Goal: Information Seeking & Learning: Learn about a topic

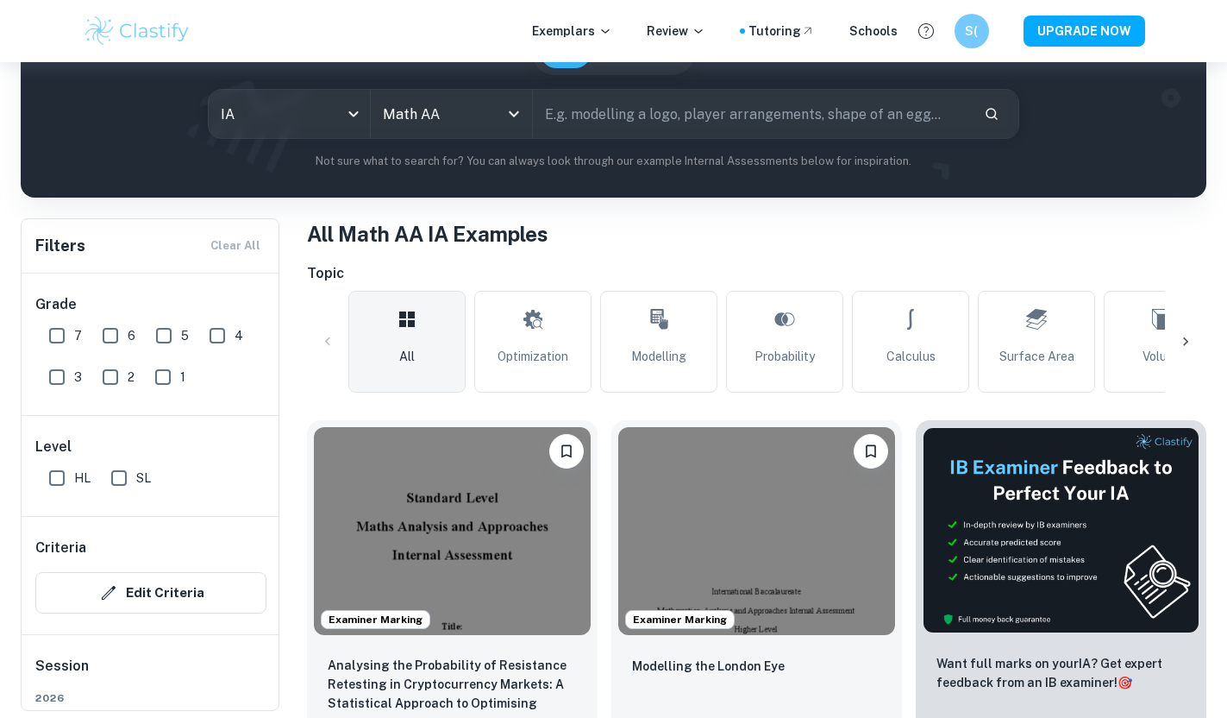
click at [122, 475] on input "SL" at bounding box center [119, 478] width 35 height 35
checkbox input "true"
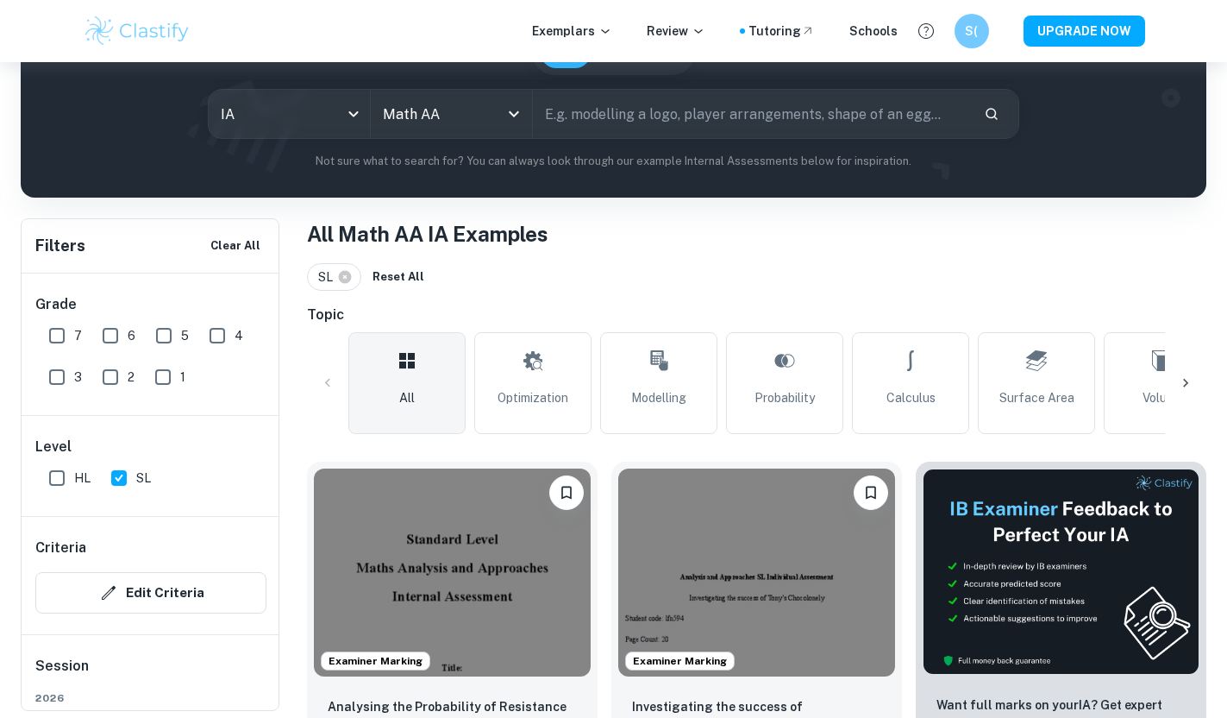
click at [53, 341] on input "7" at bounding box center [57, 335] width 35 height 35
checkbox input "true"
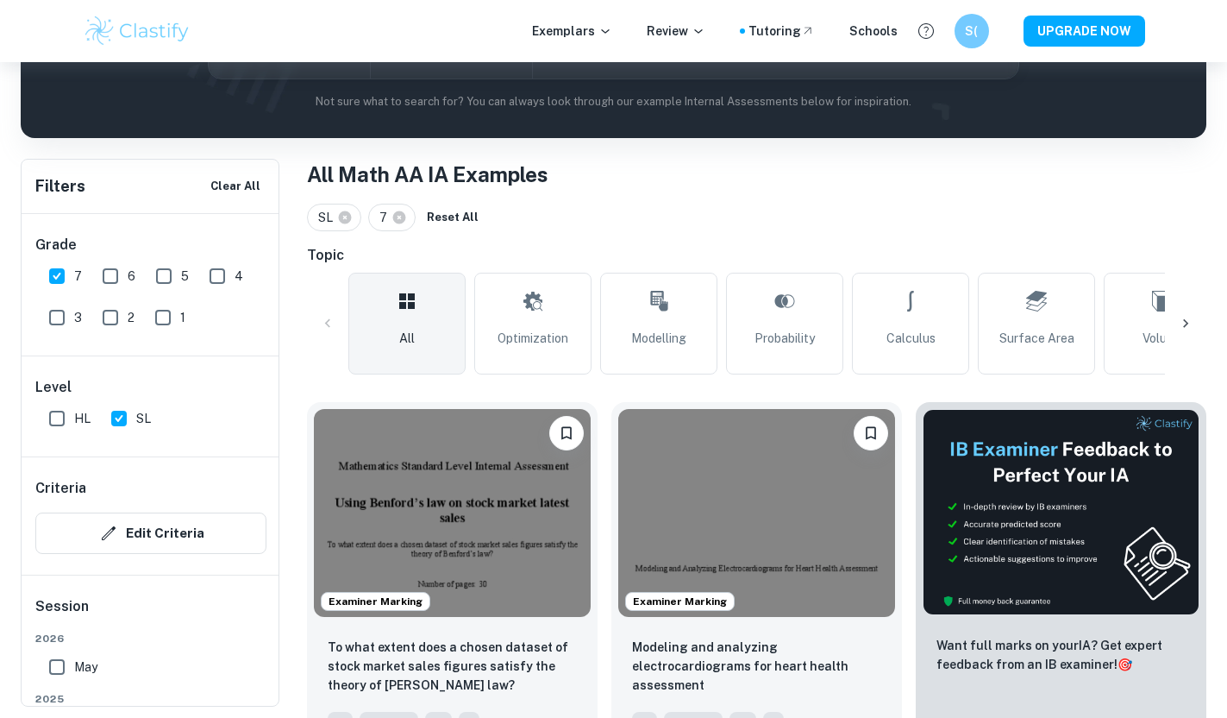
scroll to position [246, 0]
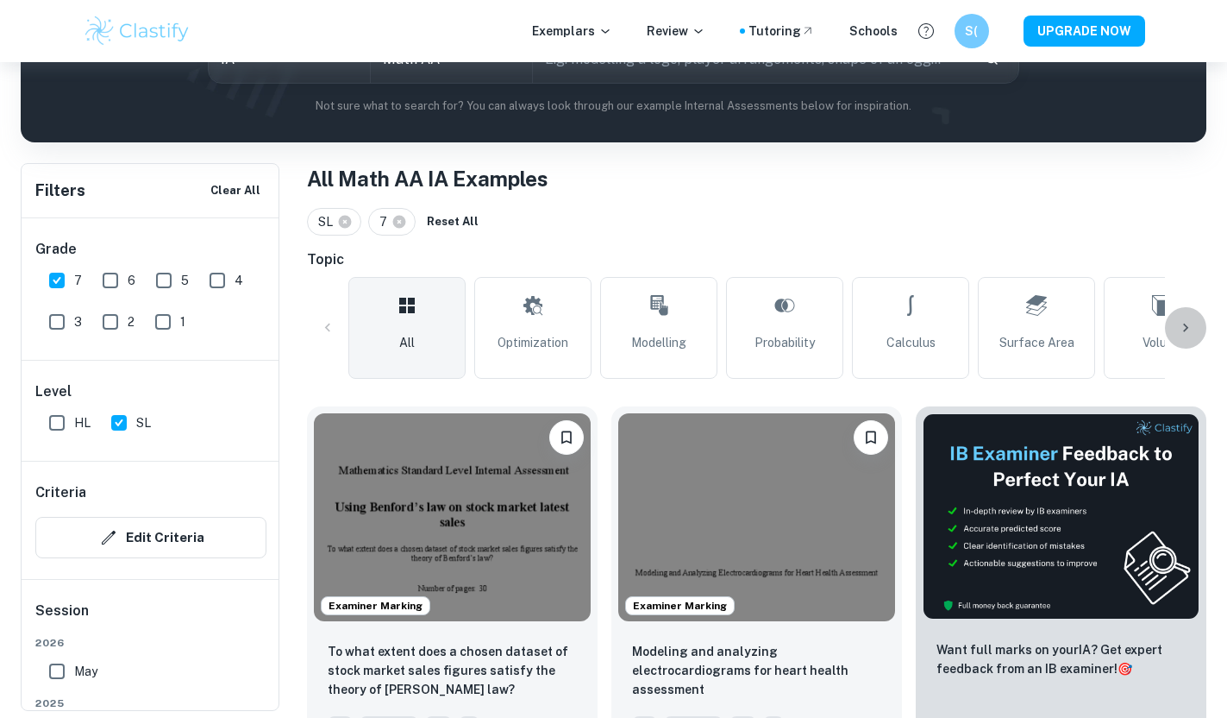
click at [1196, 323] on div at bounding box center [1185, 327] width 41 height 41
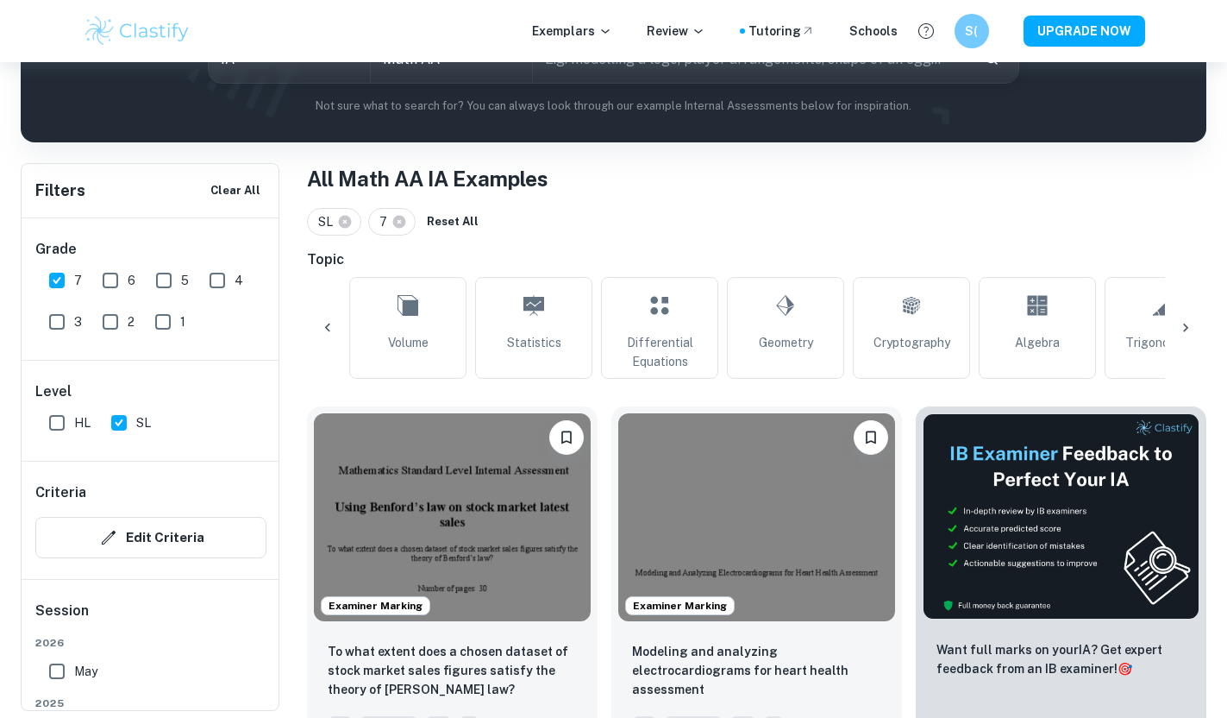
scroll to position [0, 809]
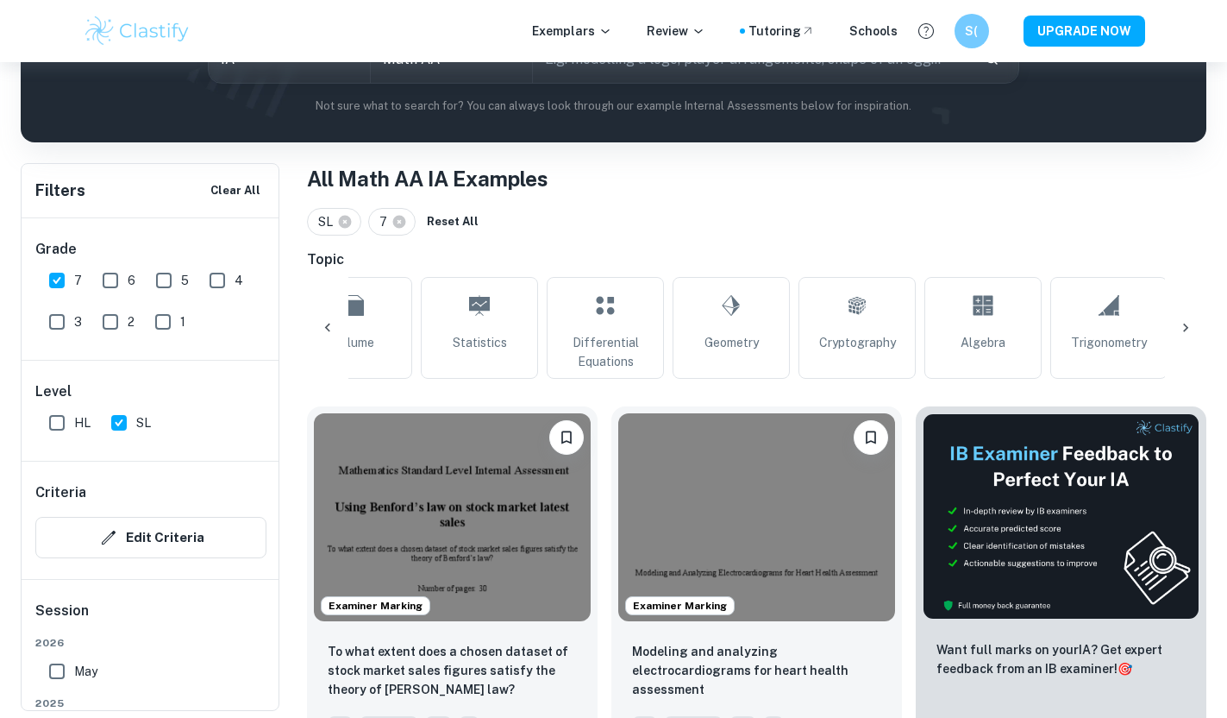
click at [1196, 323] on div at bounding box center [1185, 327] width 41 height 41
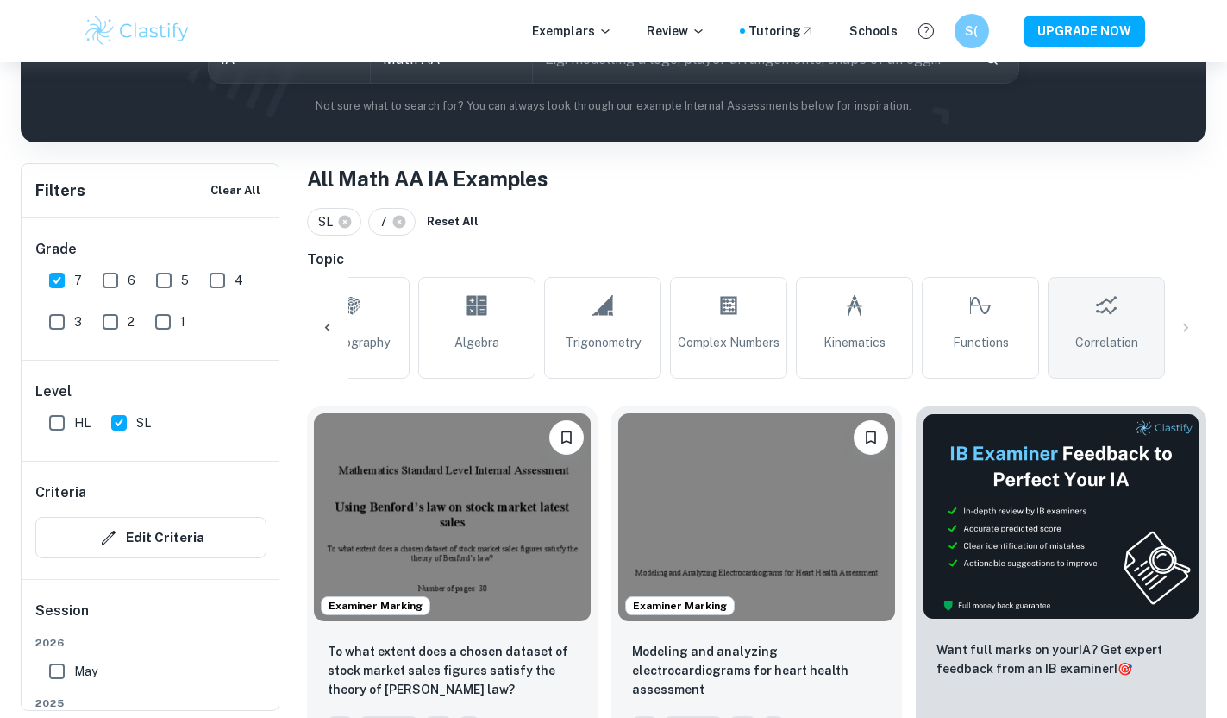
click at [1108, 335] on span "Correlation" at bounding box center [1107, 342] width 63 height 19
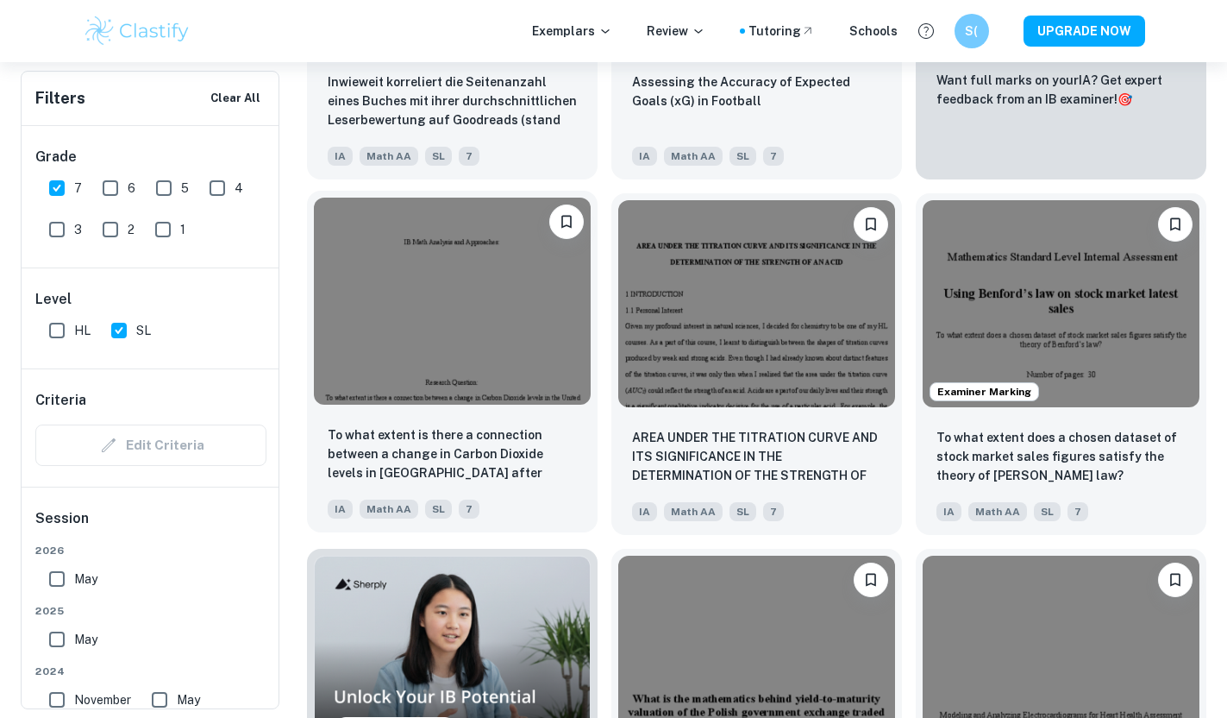
scroll to position [819, 0]
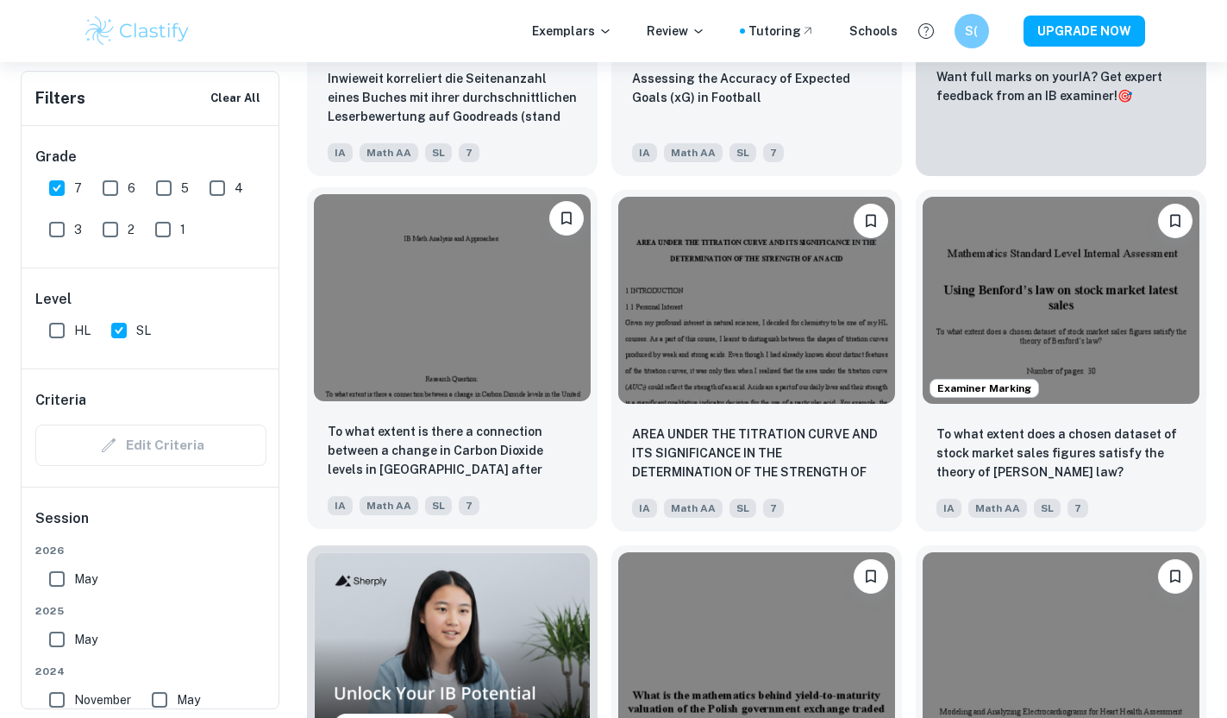
click at [579, 449] on div "To what extent is there a connection between a change in Carbon Dioxide levels …" at bounding box center [452, 468] width 291 height 121
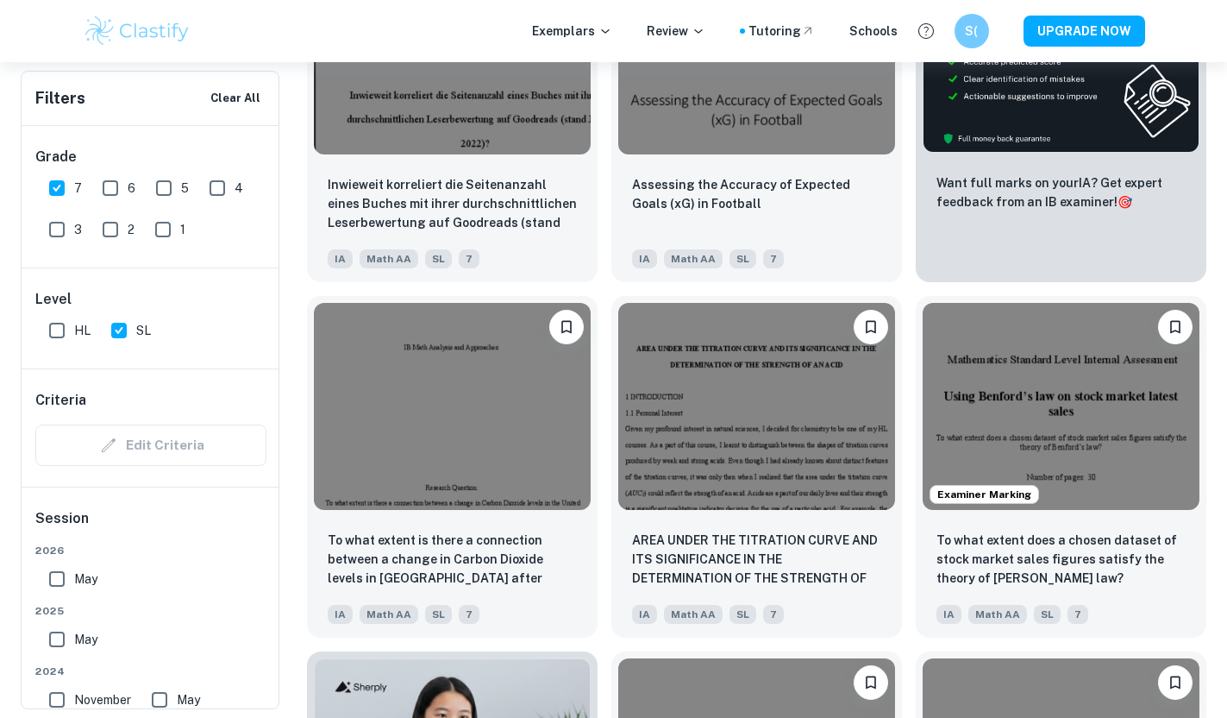
scroll to position [707, 0]
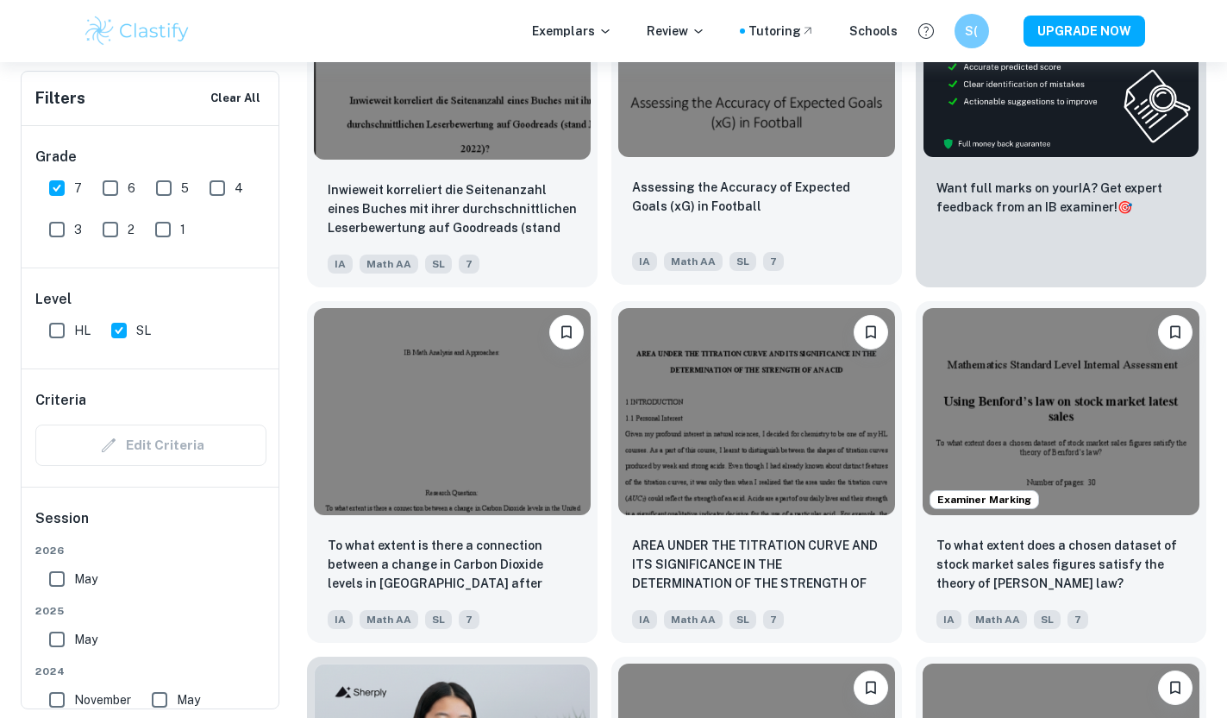
click at [794, 221] on div "Assessing the Accuracy of Expected Goals (xG) in Football" at bounding box center [756, 207] width 249 height 59
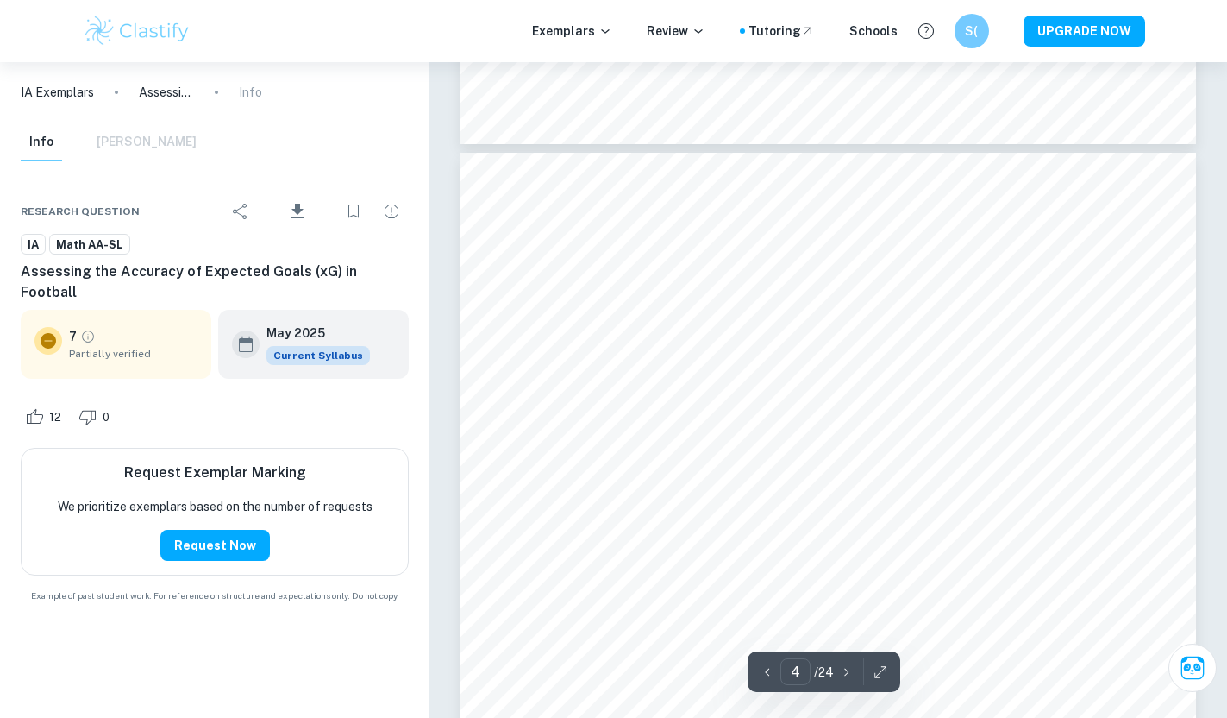
scroll to position [3077, 0]
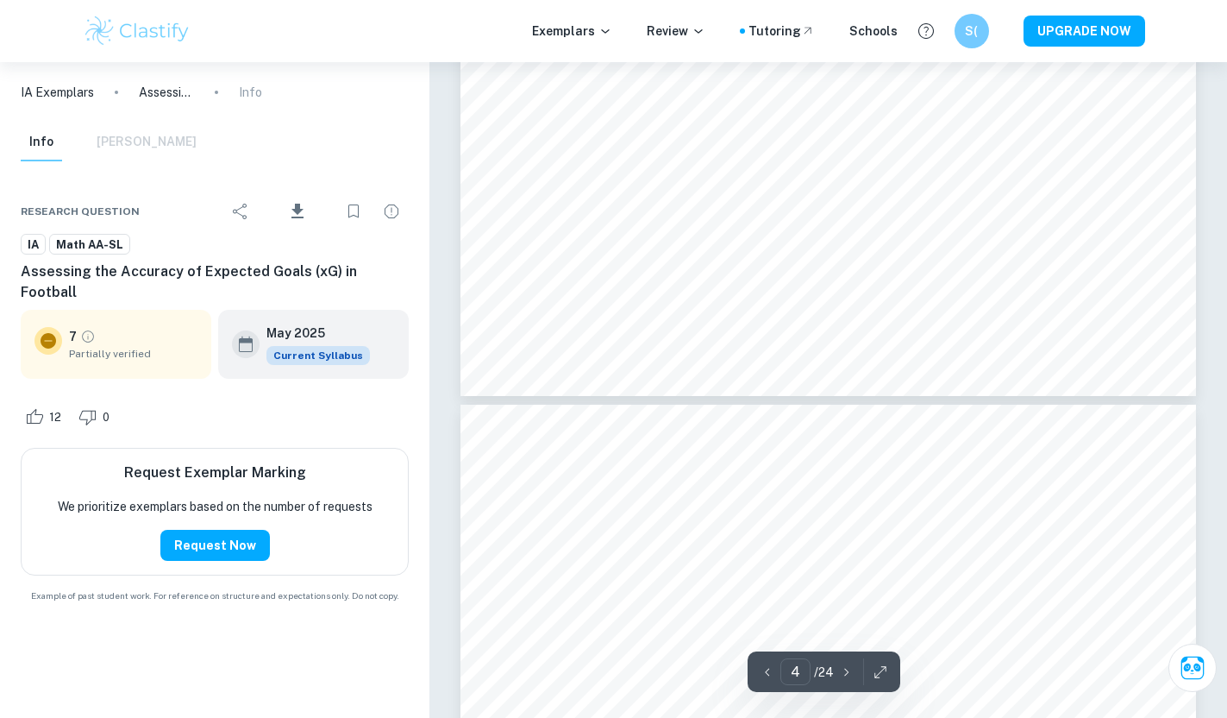
type input "3"
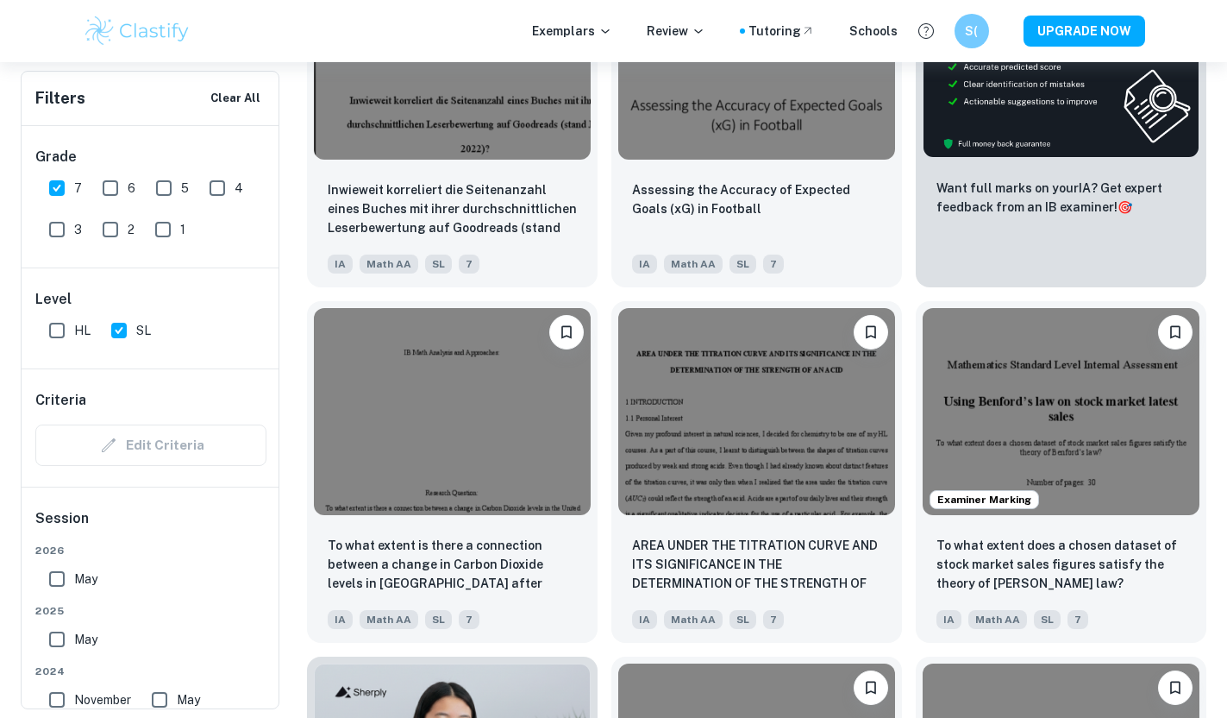
scroll to position [0, 1233]
click at [495, 505] on img at bounding box center [452, 409] width 277 height 208
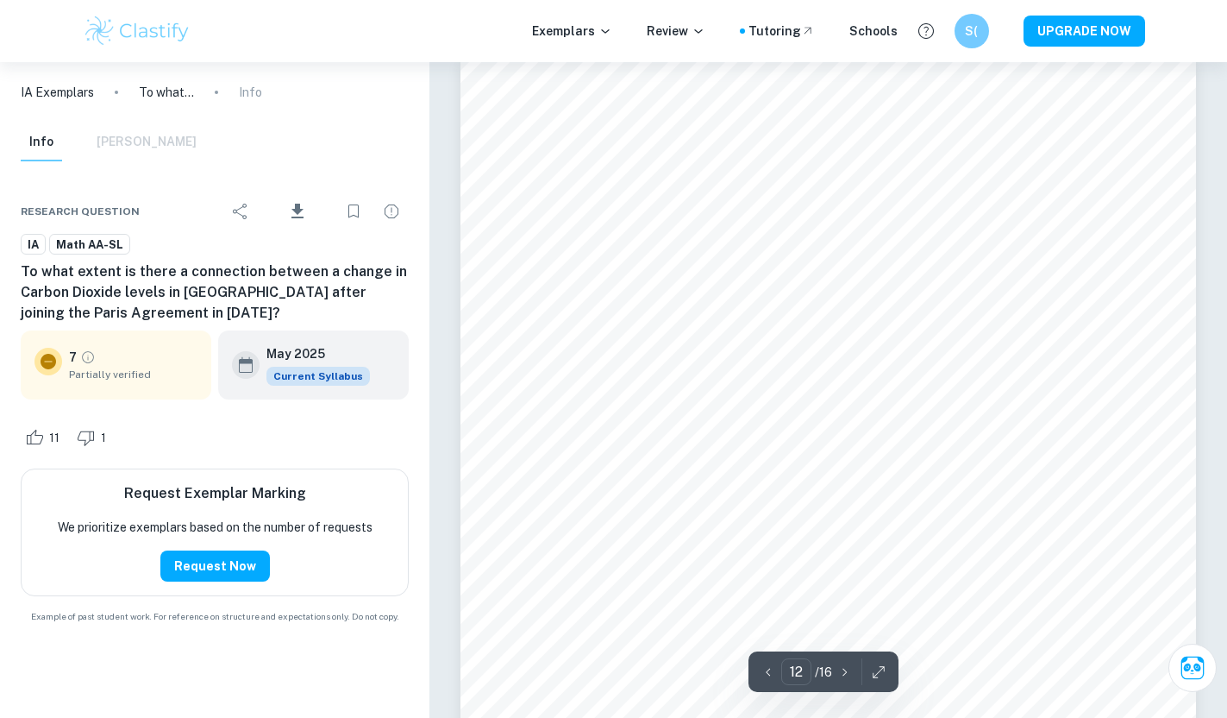
scroll to position [11040, 0]
type input "13"
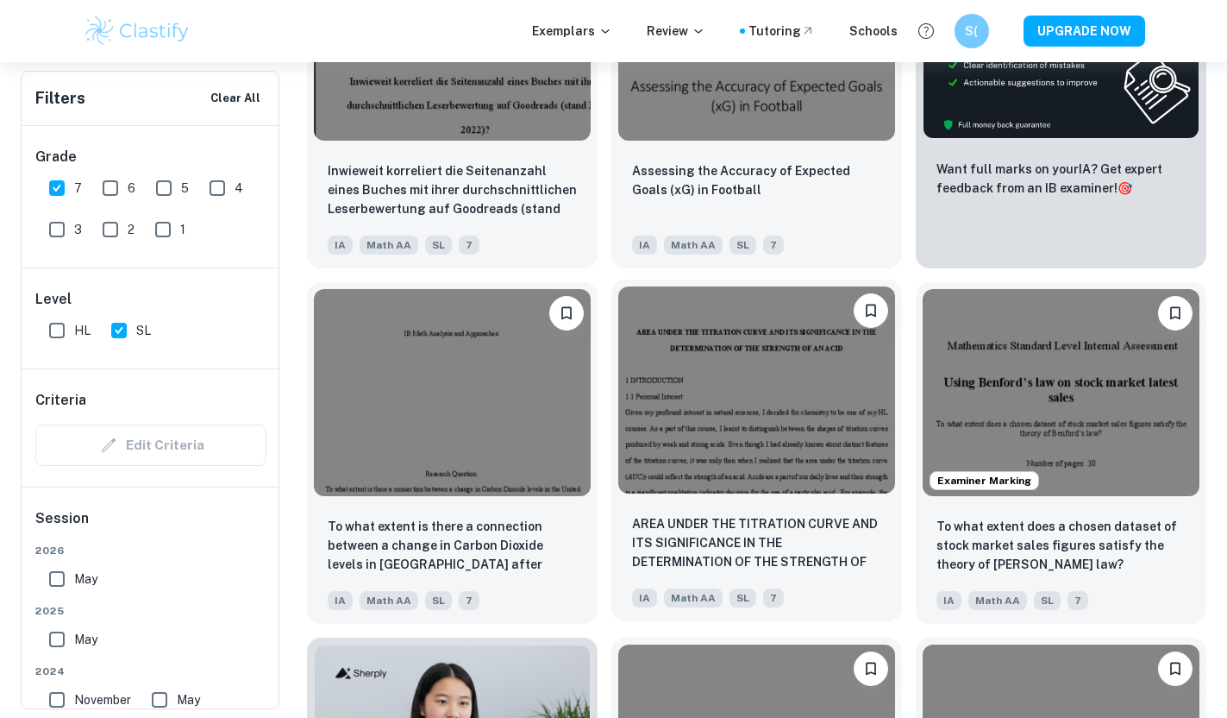
scroll to position [725, 0]
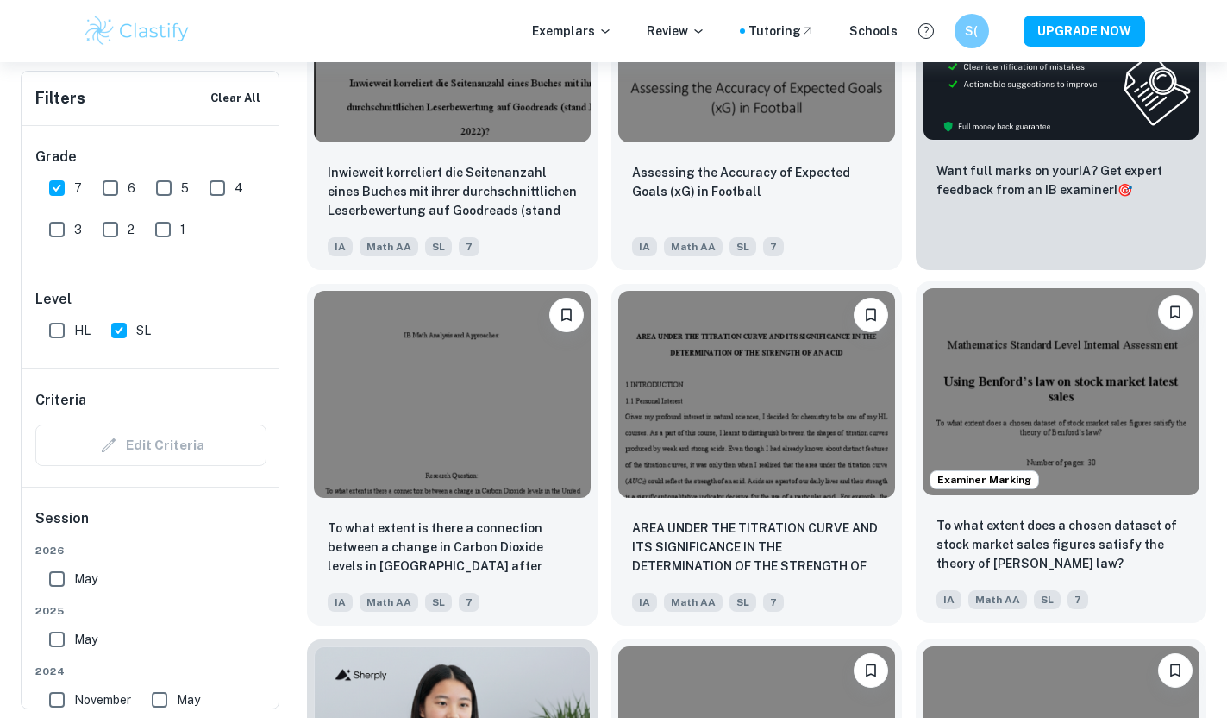
click at [1026, 350] on img at bounding box center [1061, 392] width 277 height 208
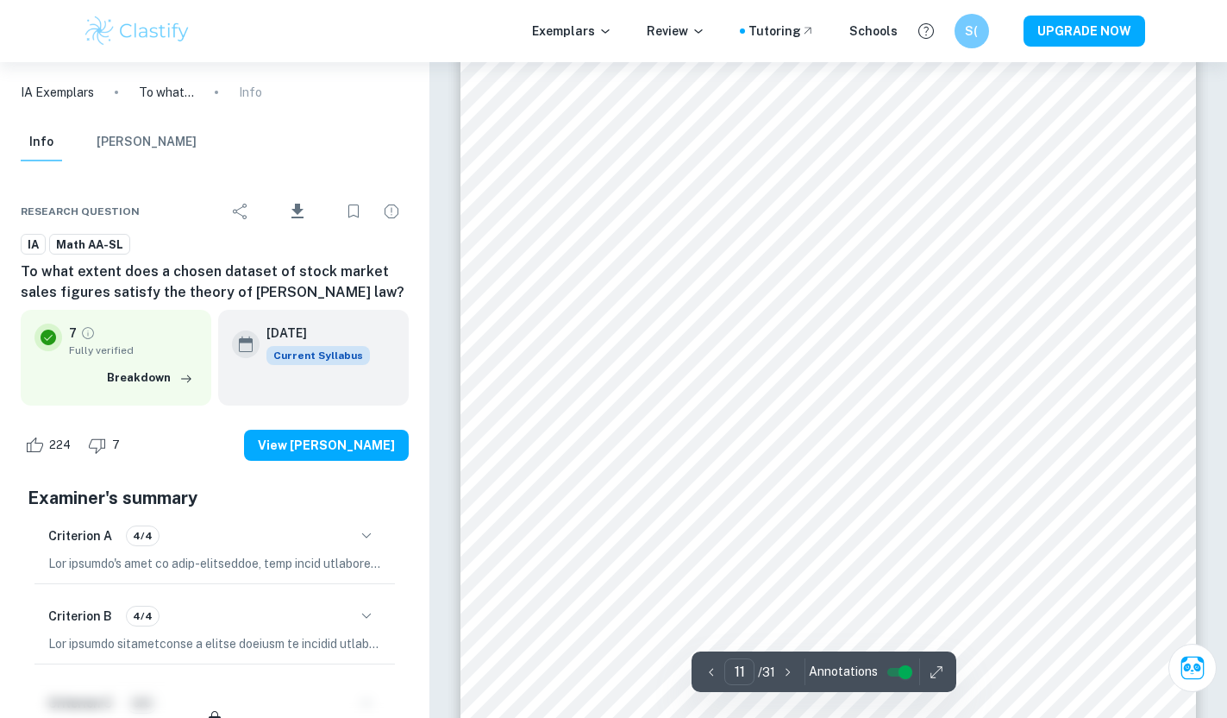
scroll to position [11113, 0]
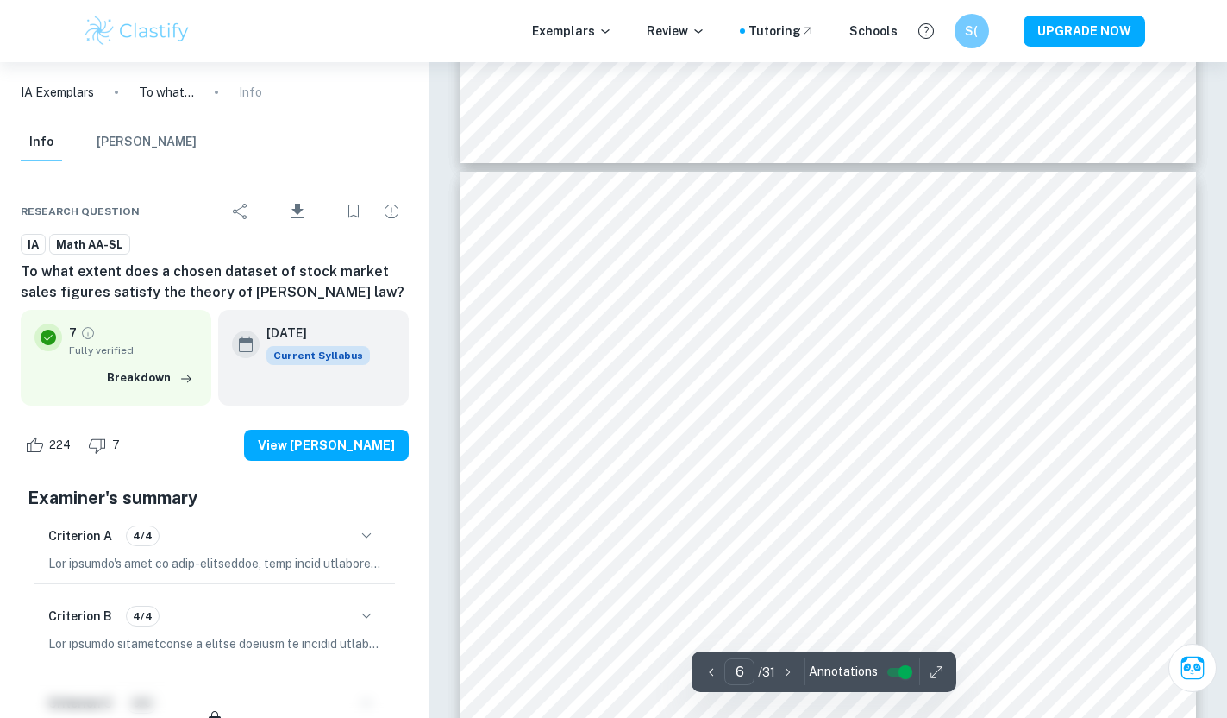
type input "5"
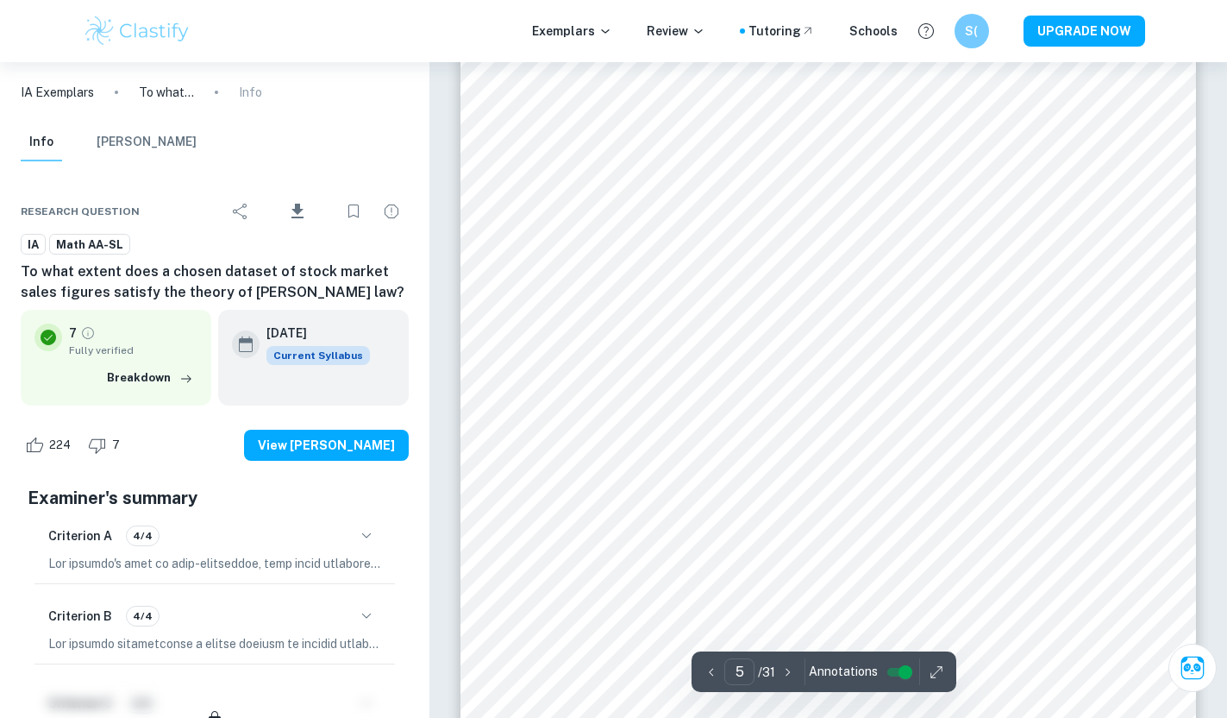
scroll to position [4518, 0]
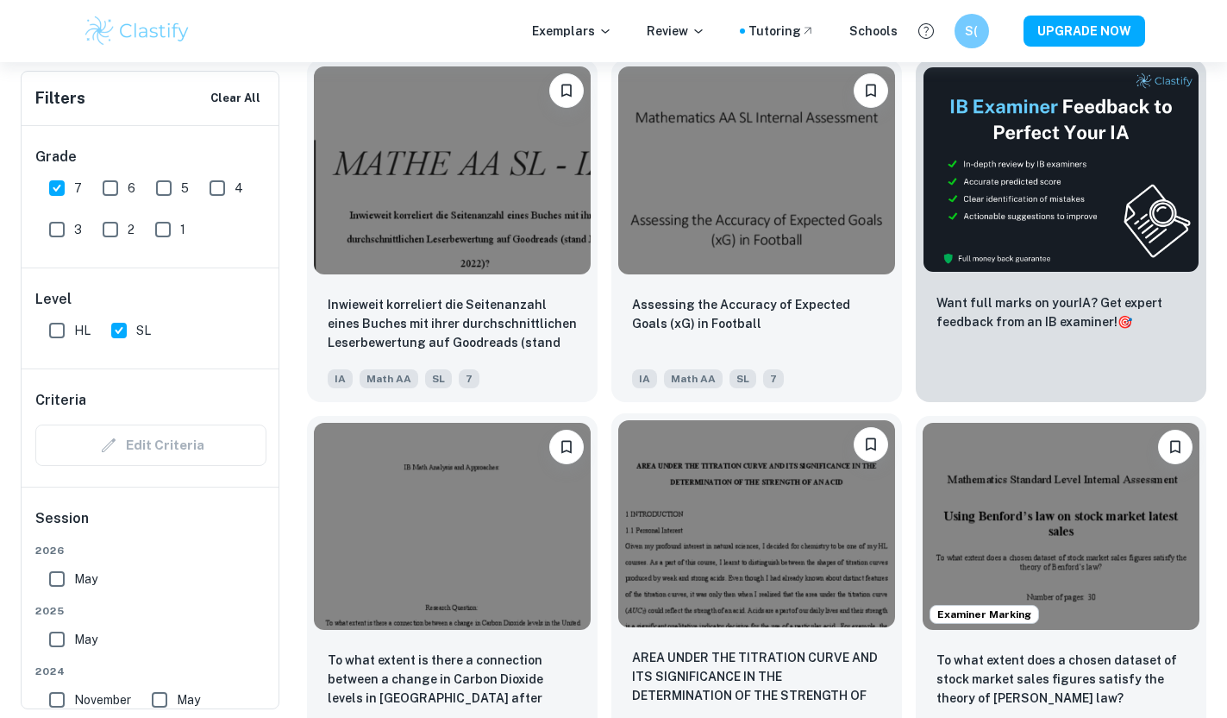
scroll to position [548, 0]
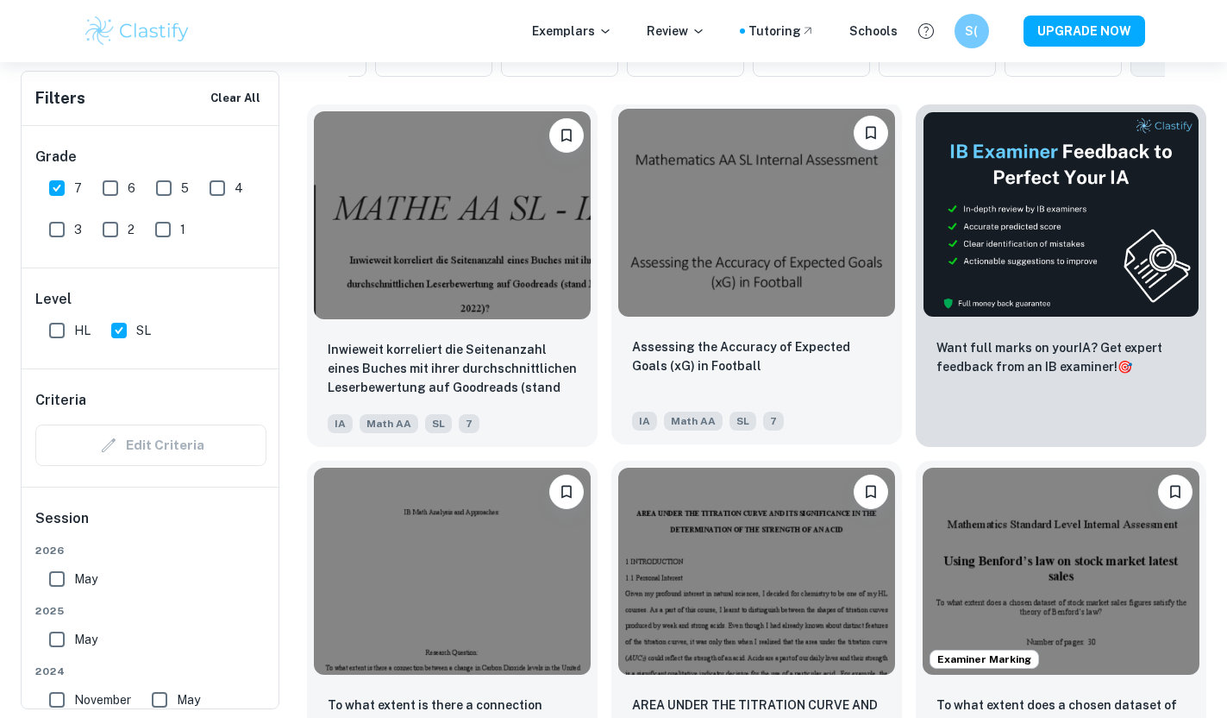
click at [712, 386] on div "Assessing the Accuracy of Expected Goals (xG) in Football" at bounding box center [756, 366] width 249 height 59
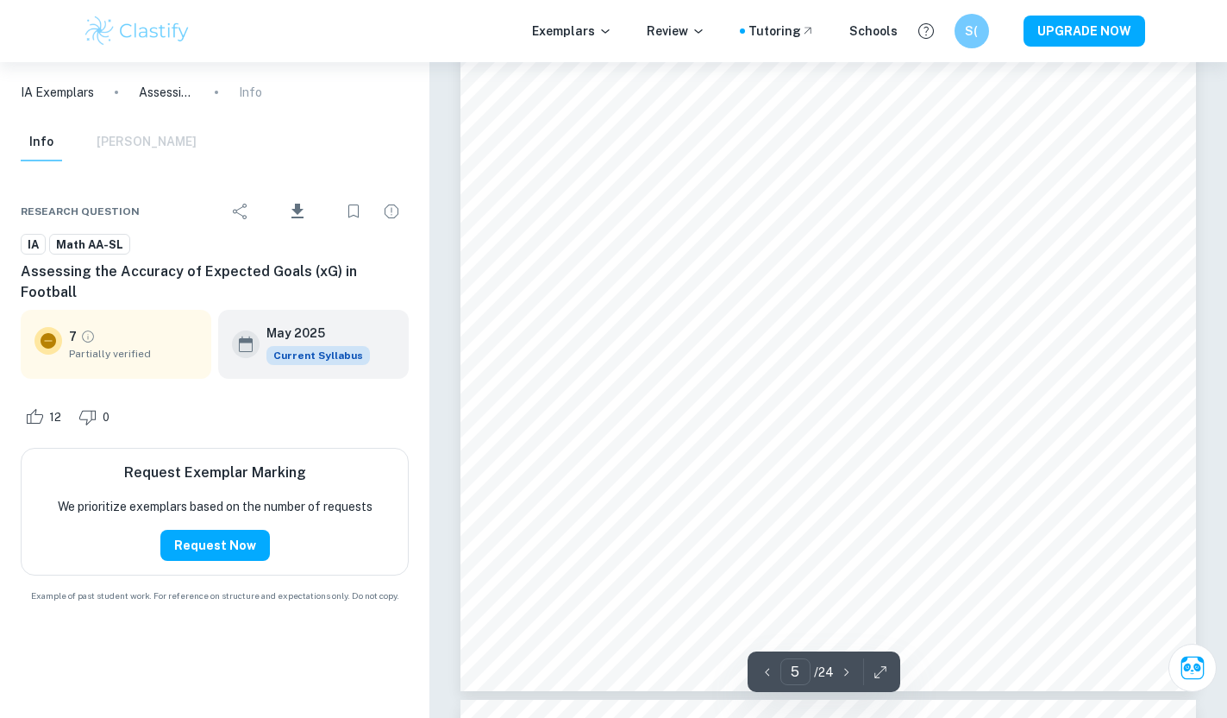
scroll to position [4421, 0]
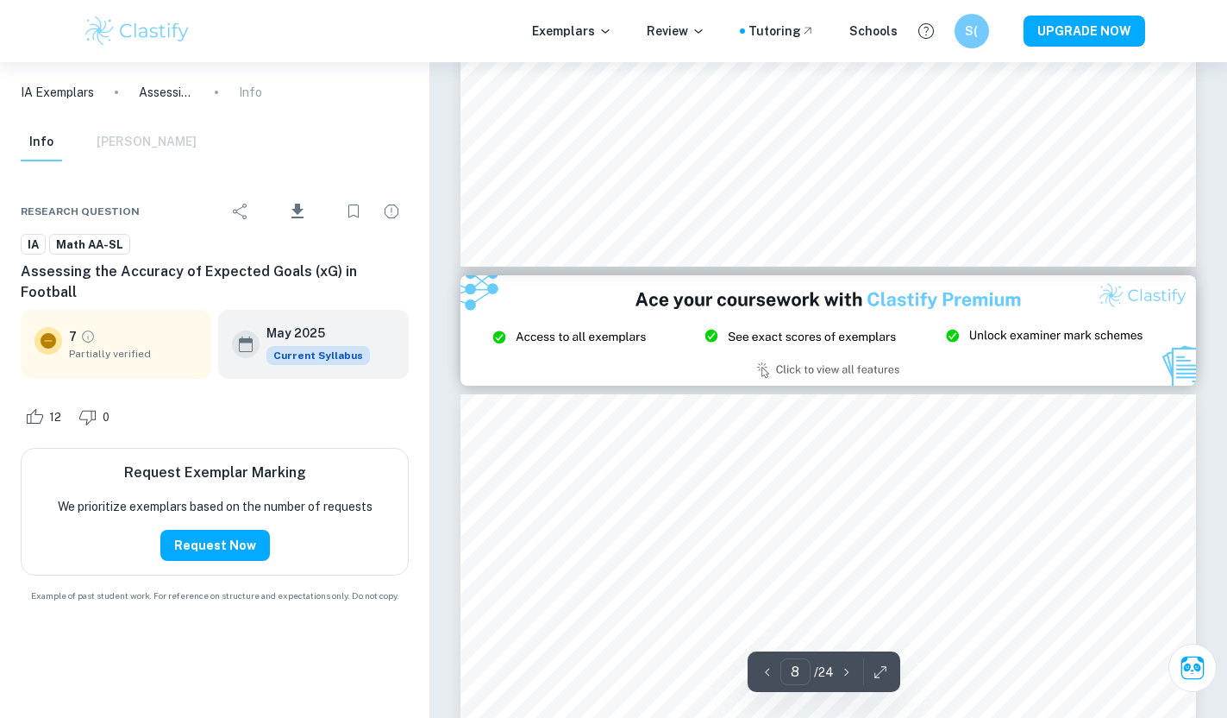
type input "9"
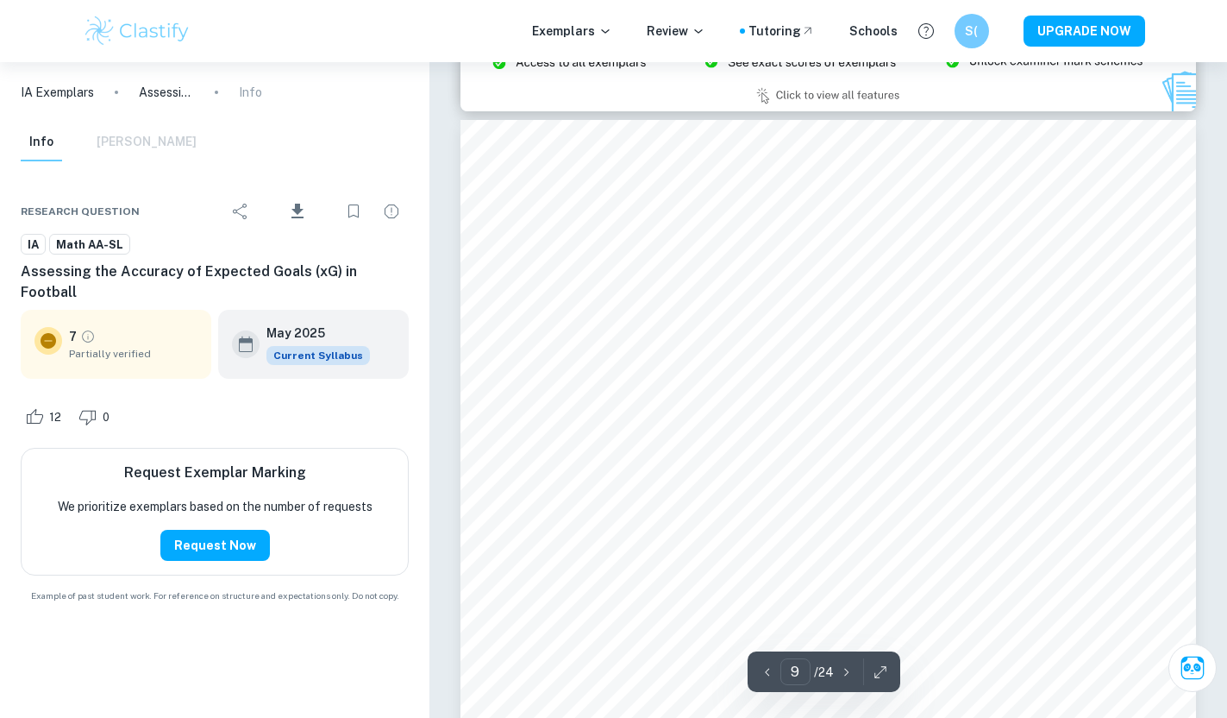
scroll to position [7998, 0]
